Goal: Contribute content: Add original content to the website for others to see

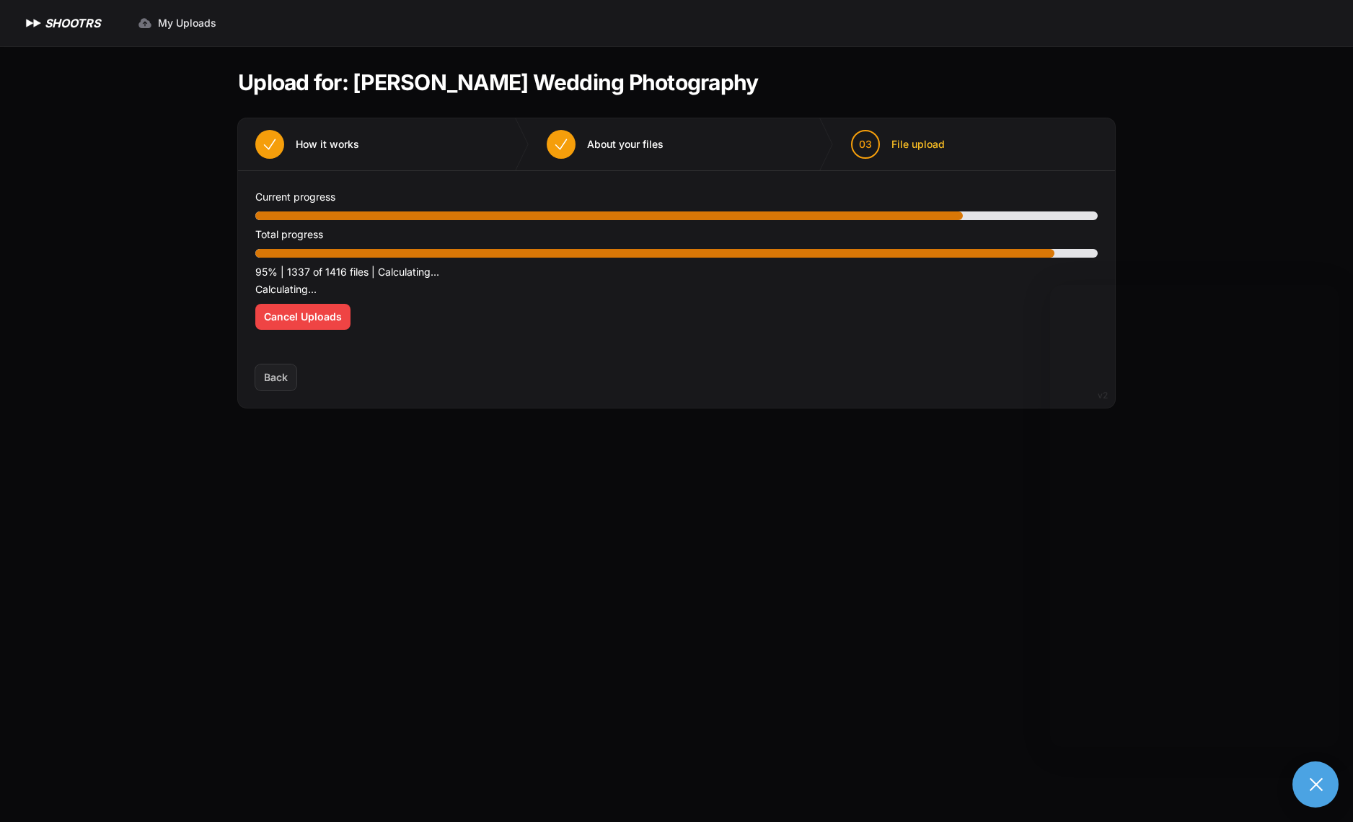
click at [1296, 770] on div "Expand sidebar Collapse sidebar SHOOTRS SHOOTRS My Uploads" at bounding box center [676, 411] width 1353 height 822
click at [1314, 791] on button at bounding box center [1316, 784] width 46 height 46
click at [282, 215] on div "Optimize your upload experience We recommend Google Chrome for fast and reliabl…" at bounding box center [676, 267] width 843 height 159
click at [296, 220] on div "Optimize your upload experience We recommend Google Chrome for fast and reliabl…" at bounding box center [676, 267] width 843 height 159
click at [308, 245] on div "Total progress" at bounding box center [676, 242] width 843 height 32
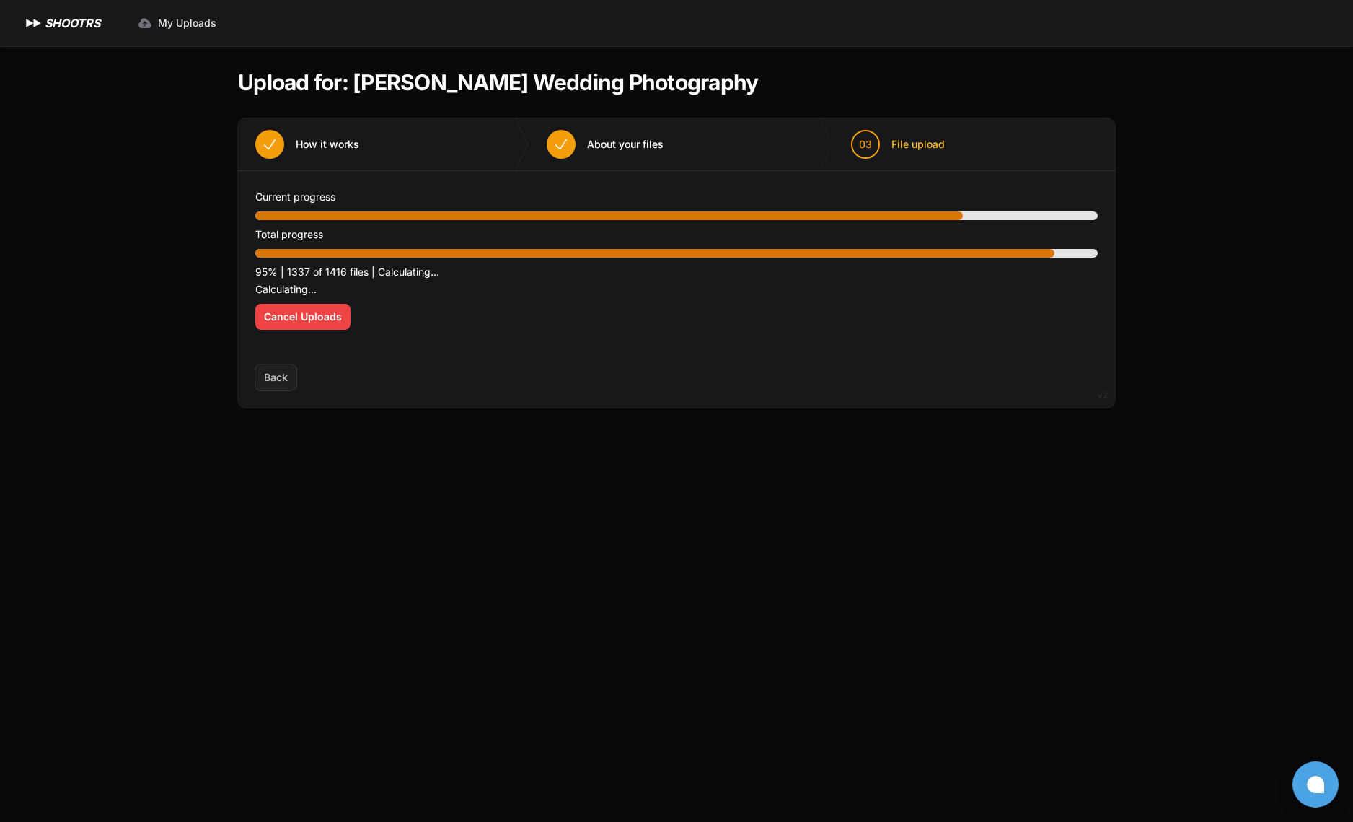
click at [320, 256] on div at bounding box center [654, 253] width 799 height 9
click at [329, 271] on p "95% | 1337 of 1416 files | Calculating..." at bounding box center [676, 271] width 843 height 17
click at [333, 284] on p "Calculating..." at bounding box center [676, 289] width 843 height 17
drag, startPoint x: 333, startPoint y: 284, endPoint x: 366, endPoint y: 276, distance: 34.1
click at [334, 289] on p "Calculating..." at bounding box center [676, 289] width 843 height 17
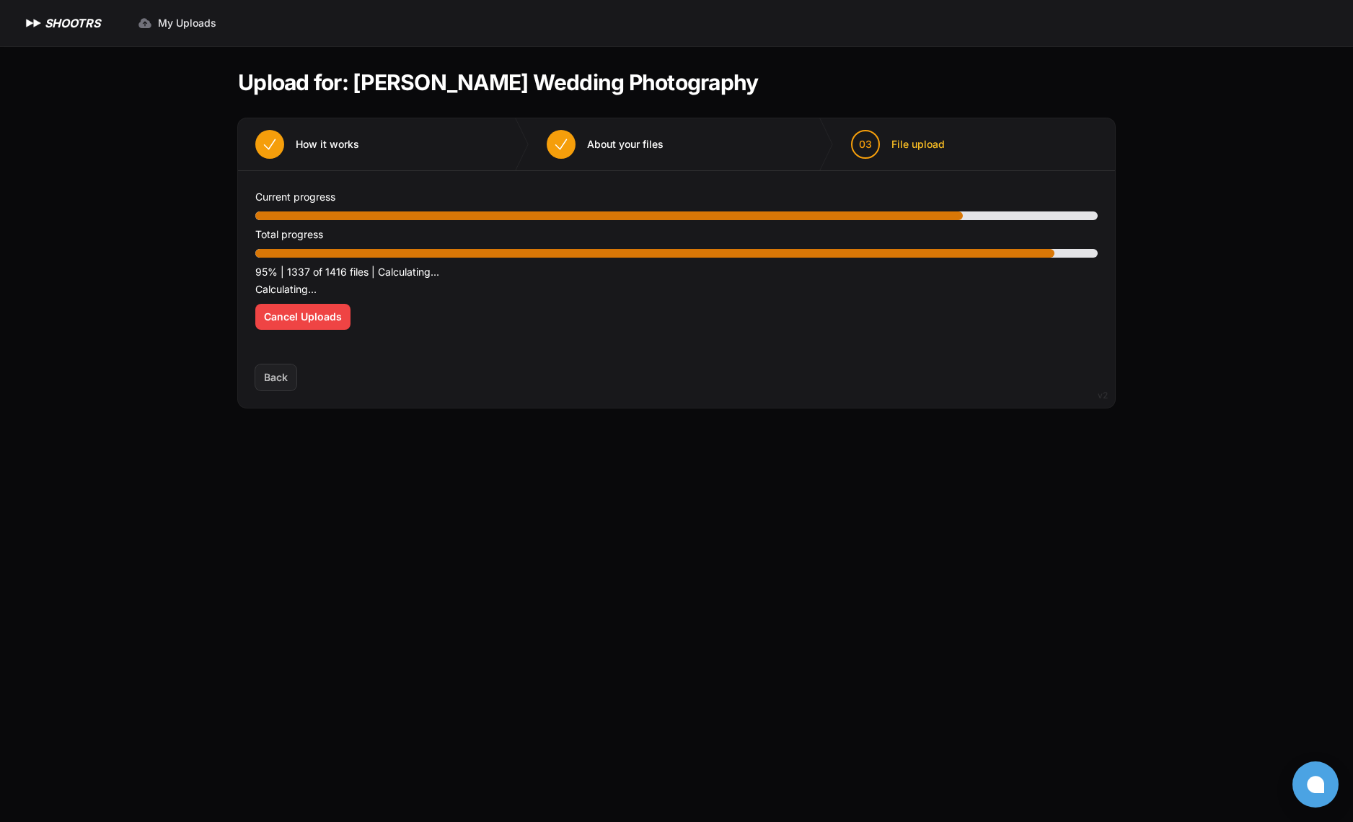
click at [396, 294] on p "Calculating..." at bounding box center [676, 289] width 843 height 17
click at [420, 302] on div "Optimize your upload experience We recommend Google Chrome for fast and reliabl…" at bounding box center [676, 267] width 843 height 159
drag, startPoint x: 340, startPoint y: 393, endPoint x: 335, endPoint y: 408, distance: 16.2
click at [338, 392] on div "Back Next" at bounding box center [676, 385] width 877 height 43
